Goal: Find contact information: Find contact information

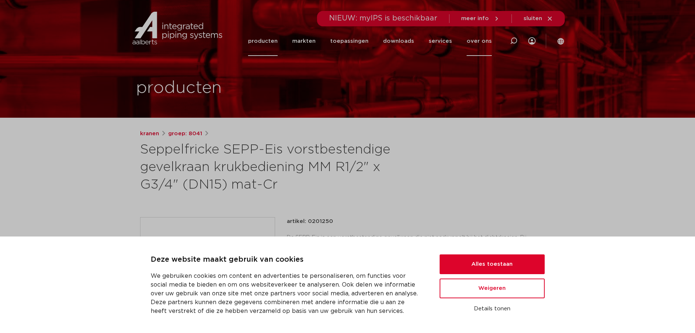
click at [476, 42] on link "over ons" at bounding box center [479, 41] width 25 height 30
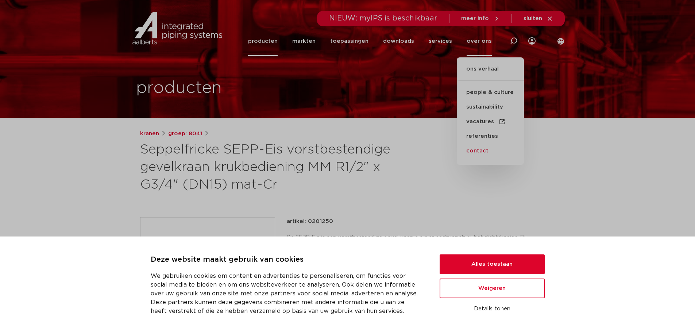
click at [474, 150] on link "contact" at bounding box center [490, 150] width 67 height 15
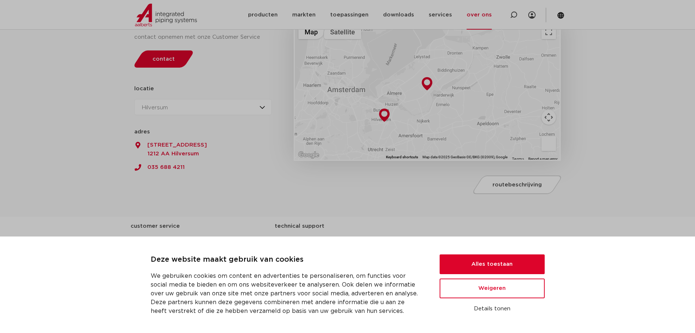
scroll to position [110, 0]
